Goal: Task Accomplishment & Management: Manage account settings

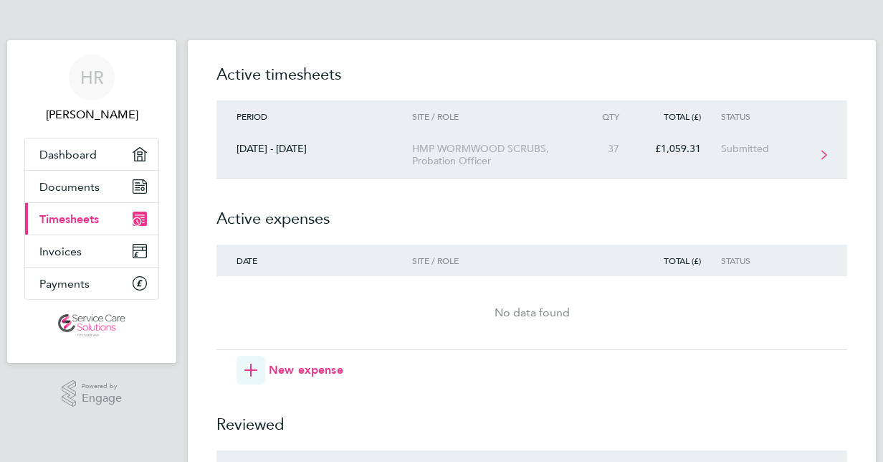
click at [429, 146] on div "HMP WORMWOOD SCRUBS, Probation Officer" at bounding box center [494, 155] width 164 height 24
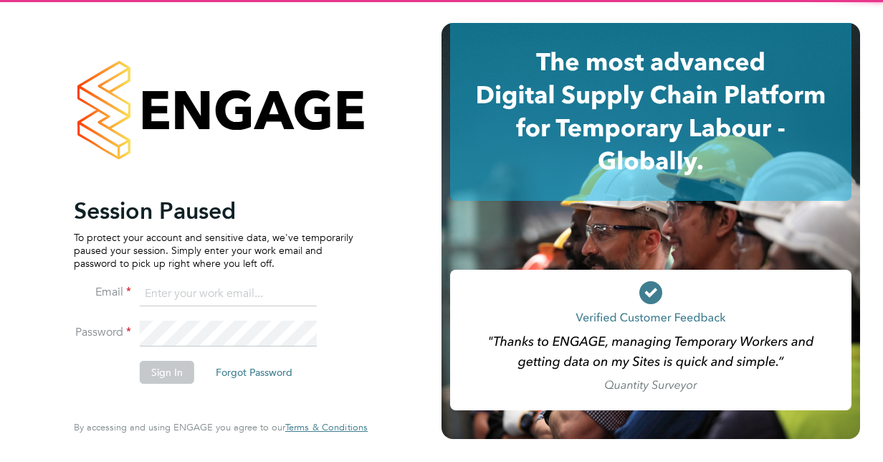
type input "[EMAIL_ADDRESS][DOMAIN_NAME]"
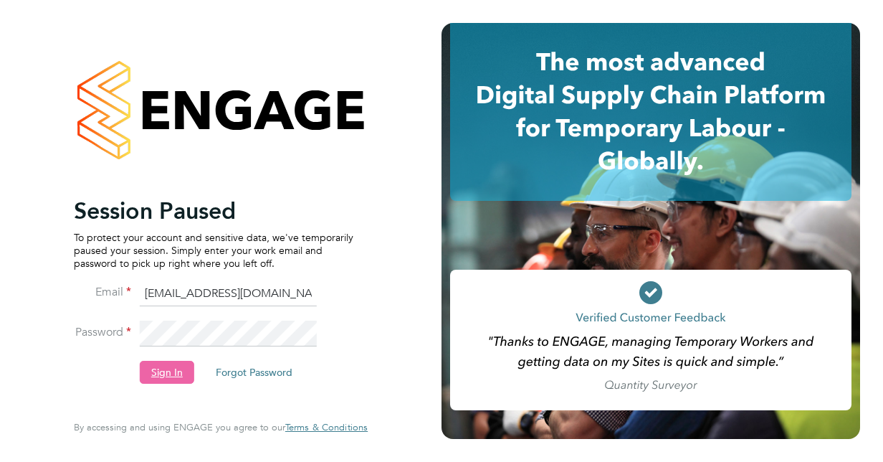
click at [172, 368] on button "Sign In" at bounding box center [167, 371] width 54 height 23
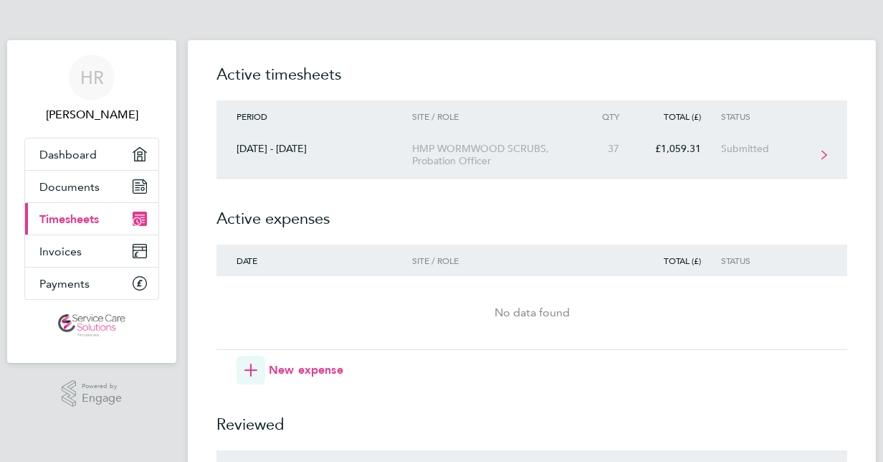
click at [573, 159] on div "HMP WORMWOOD SCRUBS, Probation Officer" at bounding box center [494, 155] width 164 height 24
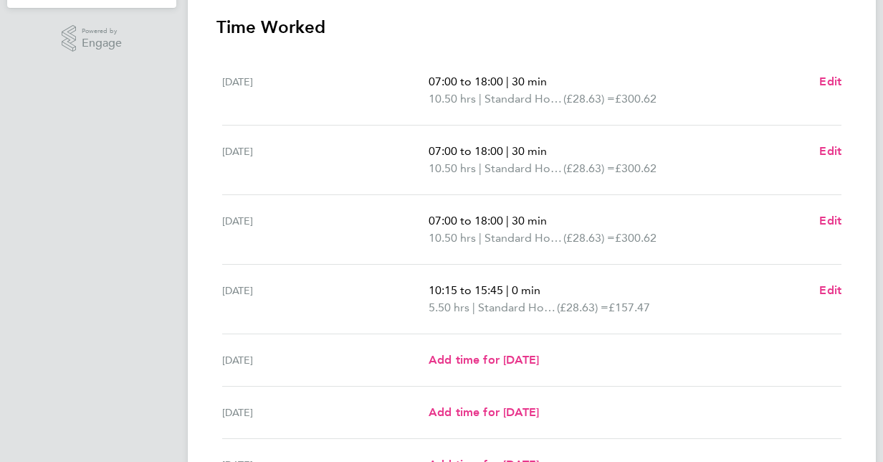
scroll to position [355, 0]
drag, startPoint x: 423, startPoint y: 287, endPoint x: 464, endPoint y: 286, distance: 41.6
click at [464, 286] on div "Thu 02 Oct 10:15 to 15:45 | 0 min 5.50 hrs | Standard Hourly (£28.63) = £157.47…" at bounding box center [531, 299] width 619 height 70
drag, startPoint x: 464, startPoint y: 286, endPoint x: 548, endPoint y: 283, distance: 83.2
click at [548, 283] on p "10:15 to 15:45 | 0 min" at bounding box center [618, 289] width 379 height 17
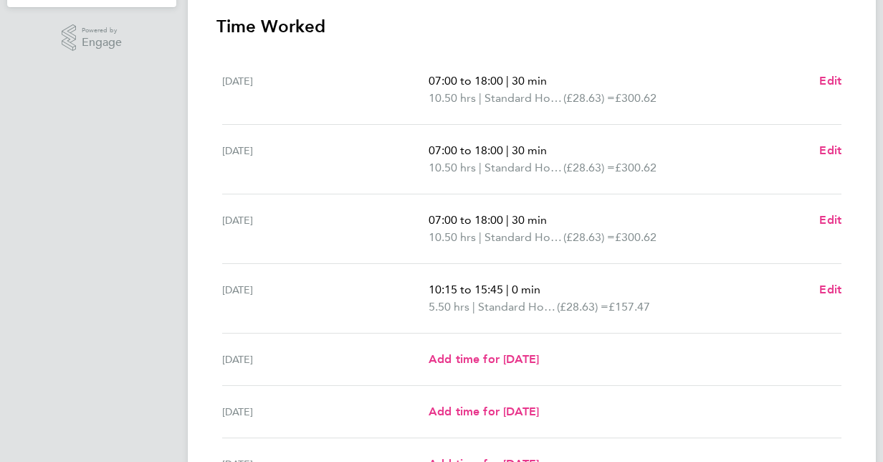
drag, startPoint x: 548, startPoint y: 283, endPoint x: 496, endPoint y: 282, distance: 51.6
click at [496, 282] on span "10:15 to 15:45" at bounding box center [466, 289] width 75 height 14
drag, startPoint x: 419, startPoint y: 76, endPoint x: 583, endPoint y: 285, distance: 265.9
click at [583, 285] on ul "Mon 29 Sep 07:00 to 18:00 | 30 min 10.50 hrs | Standard Hourly (£28.63) = £300.…" at bounding box center [531, 272] width 631 height 435
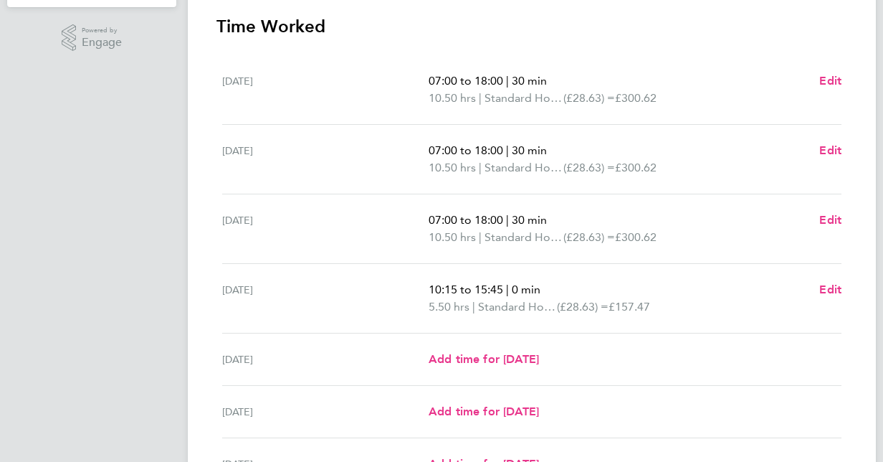
click at [583, 285] on p "10:15 to 15:45 | 0 min" at bounding box center [618, 289] width 379 height 17
click at [431, 91] on span "10.50 hrs" at bounding box center [452, 98] width 47 height 14
drag, startPoint x: 420, startPoint y: 67, endPoint x: 714, endPoint y: 173, distance: 312.1
click at [714, 173] on ul "Mon 29 Sep 07:00 to 18:00 | 30 min 10.50 hrs | Standard Hourly (£28.63) = £300.…" at bounding box center [531, 272] width 631 height 435
click at [714, 173] on p "10.50 hrs | Standard Hourly (£28.63) = £300.62" at bounding box center [618, 167] width 379 height 17
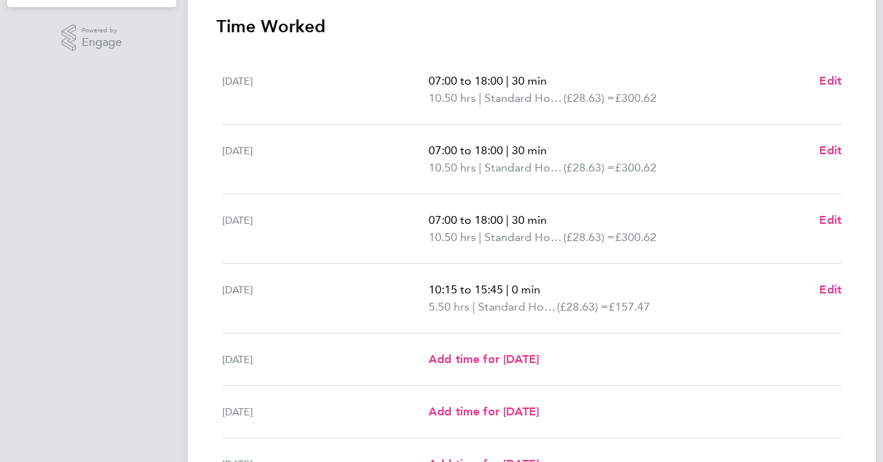
click at [421, 155] on div "Tue 30 Sep" at bounding box center [325, 159] width 206 height 34
